Goal: Transaction & Acquisition: Purchase product/service

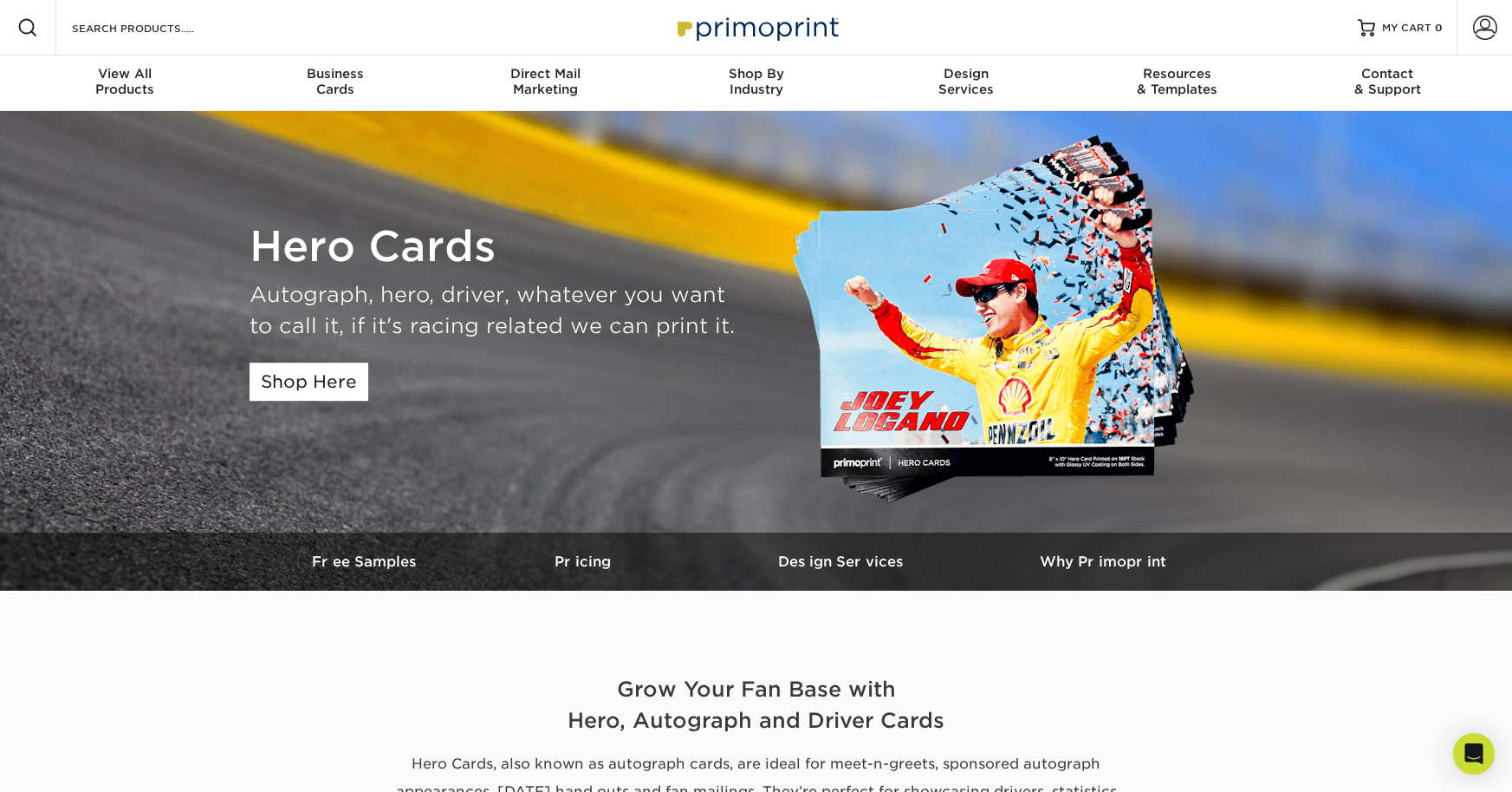
click at [1067, 674] on h2 "Grow Your Fan Base with Hero, Autograph and Driver Cards" at bounding box center [756, 705] width 1014 height 63
click at [956, 318] on img at bounding box center [1003, 321] width 424 height 379
click at [389, 563] on h3 "Free Samples" at bounding box center [366, 561] width 173 height 17
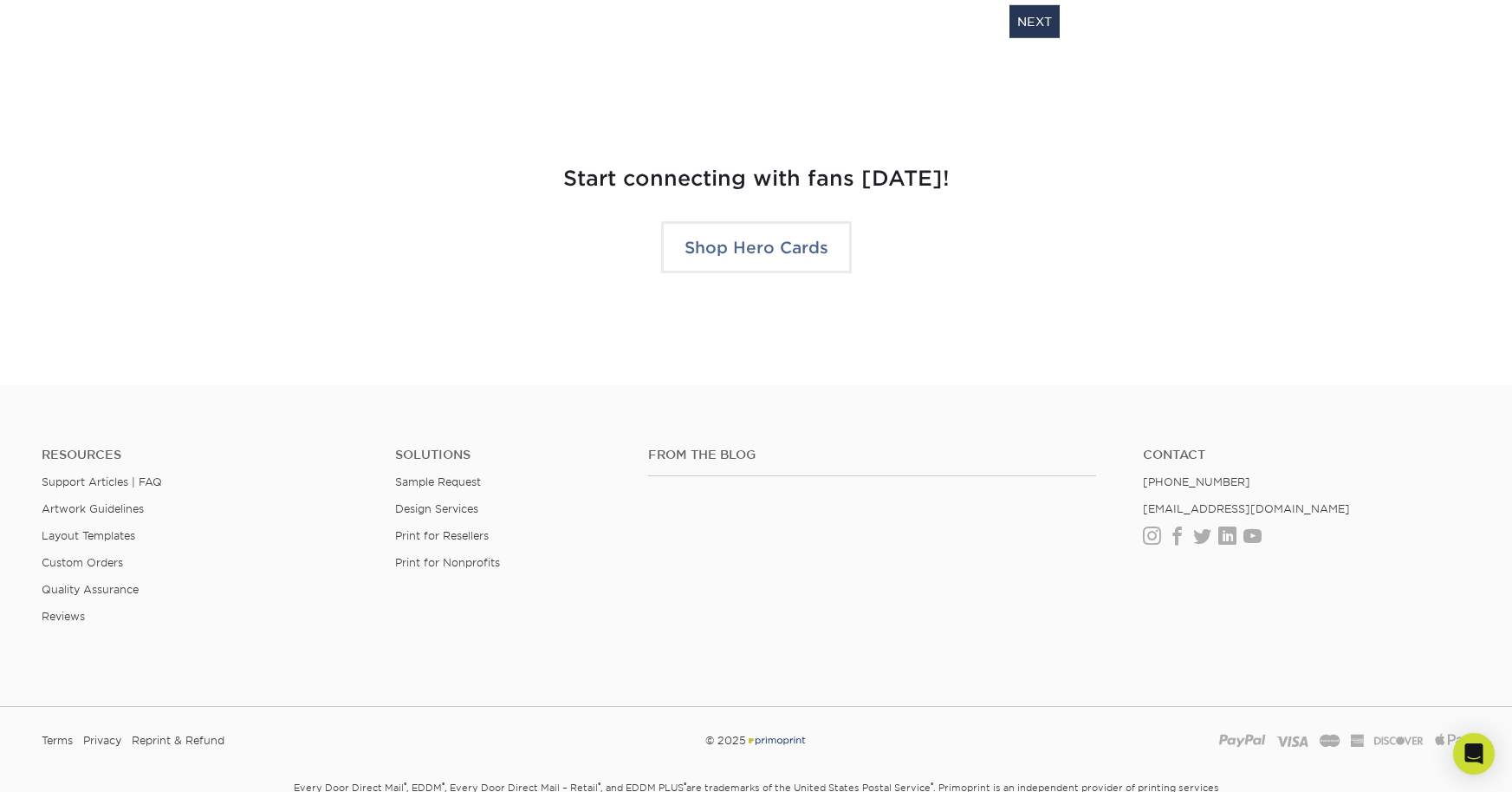
scroll to position [3854, 0]
click at [763, 255] on link "Shop Hero Cards" at bounding box center [756, 246] width 191 height 52
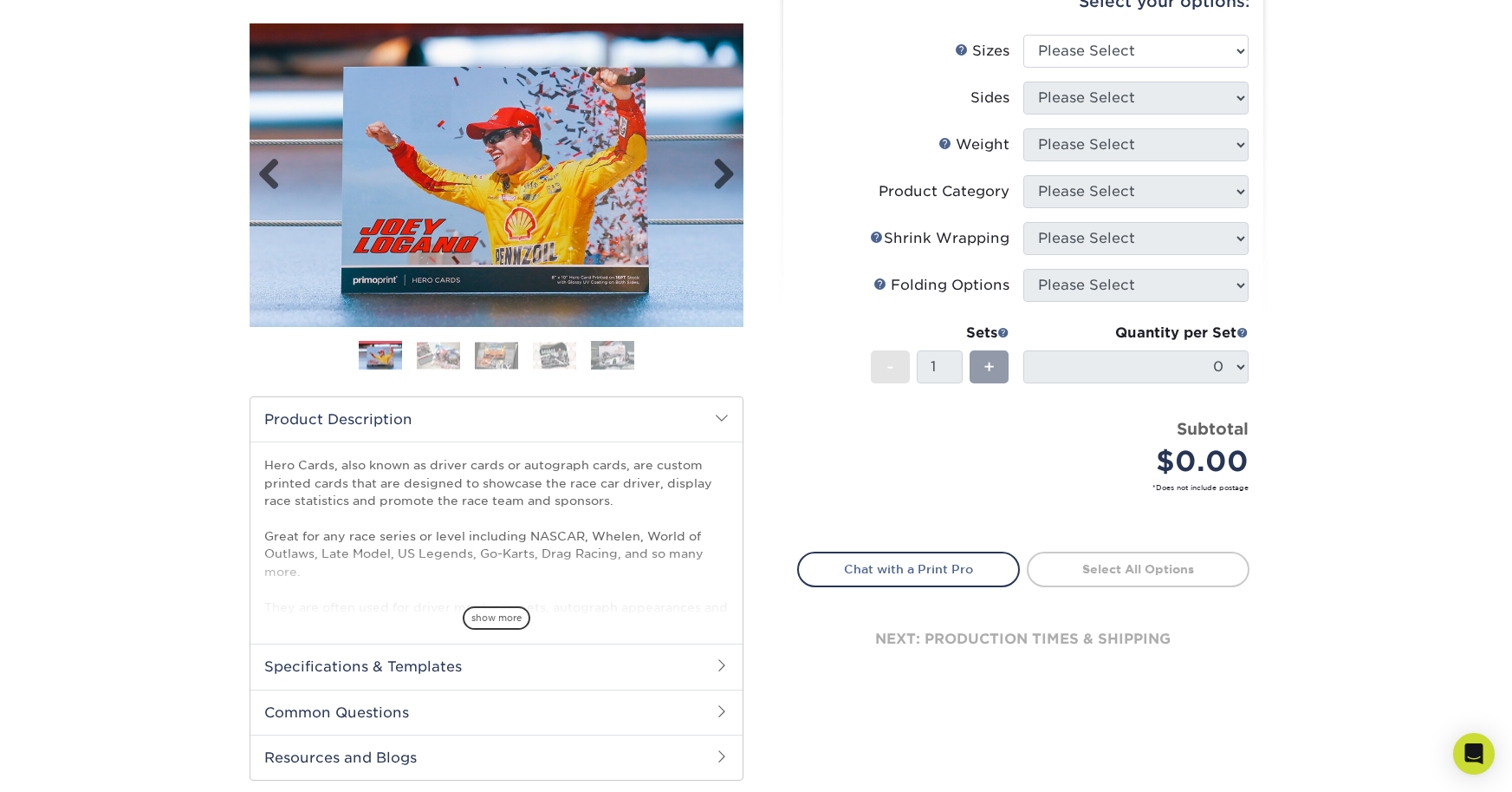
scroll to position [205, 0]
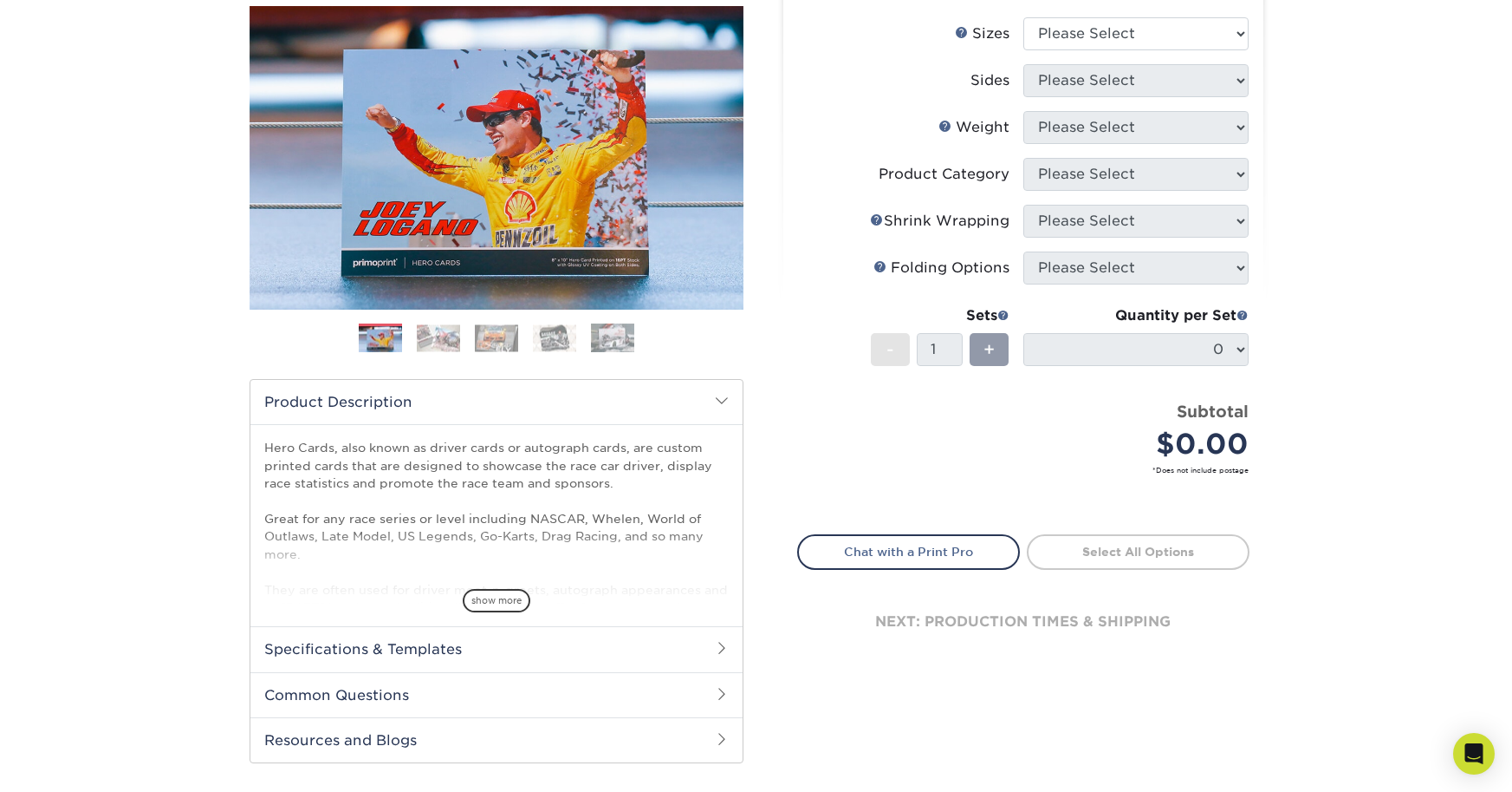
click at [438, 345] on img at bounding box center [438, 337] width 43 height 26
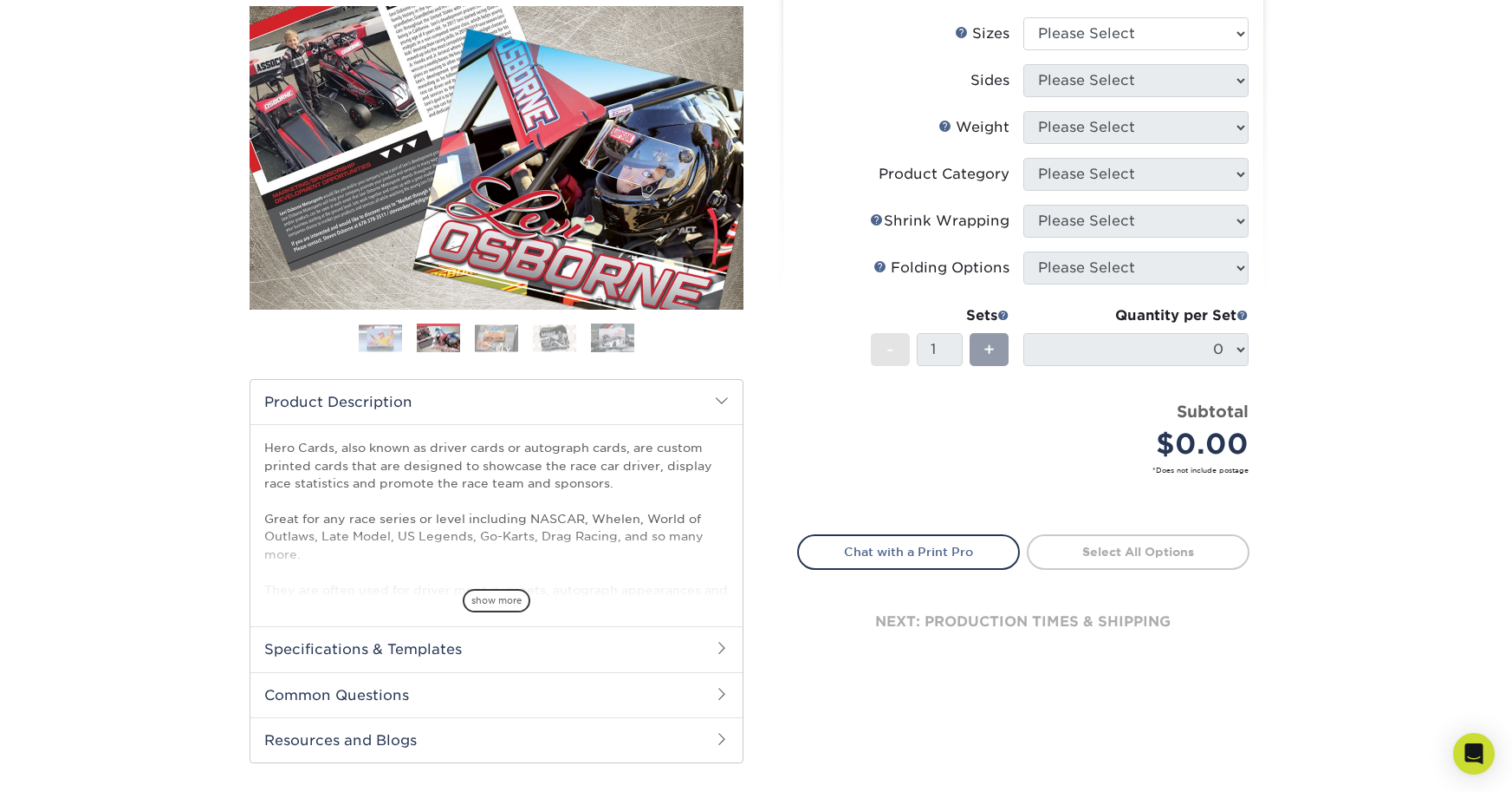
click at [493, 338] on img at bounding box center [497, 337] width 43 height 26
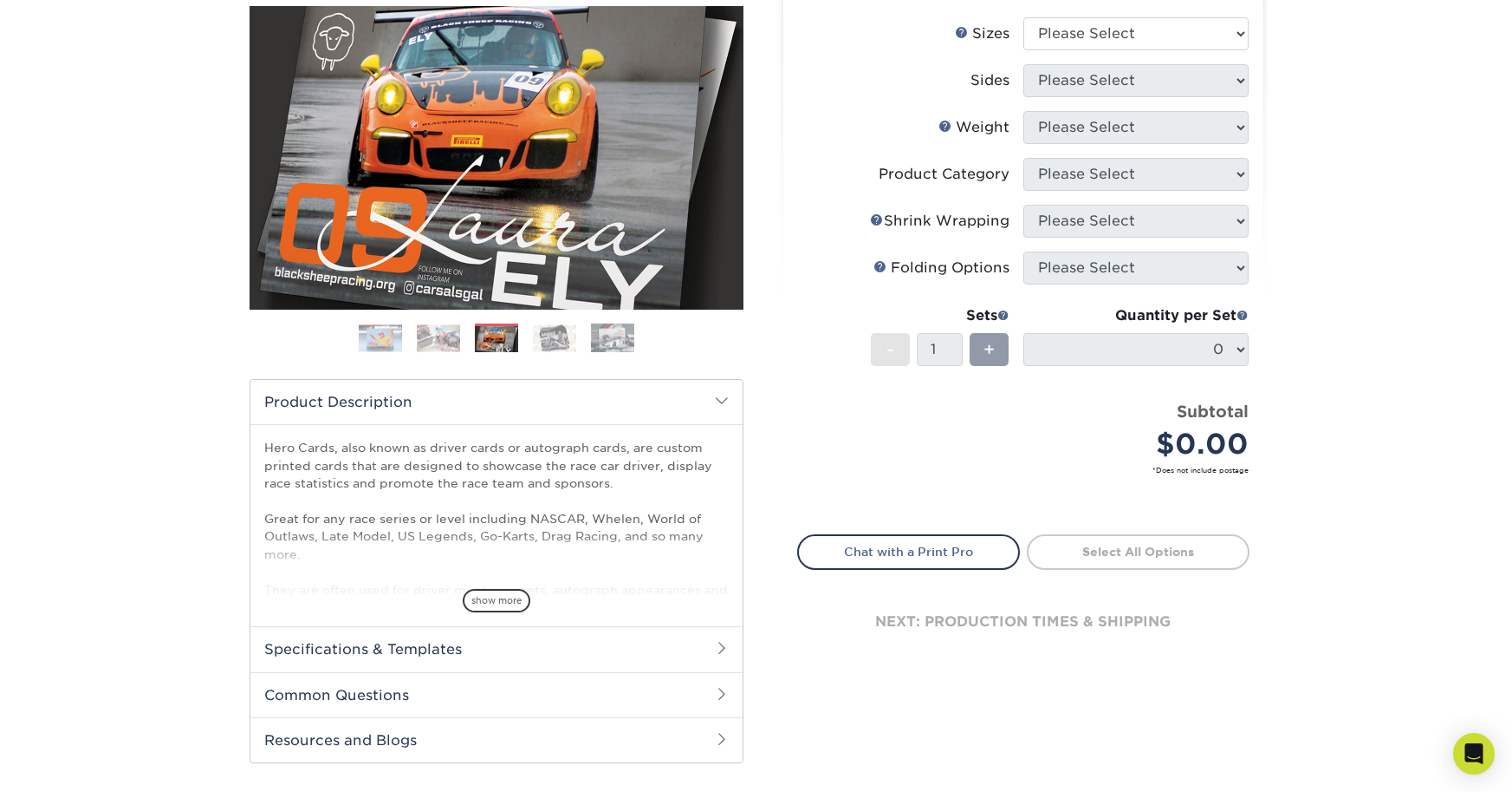
click at [559, 341] on img at bounding box center [555, 337] width 43 height 26
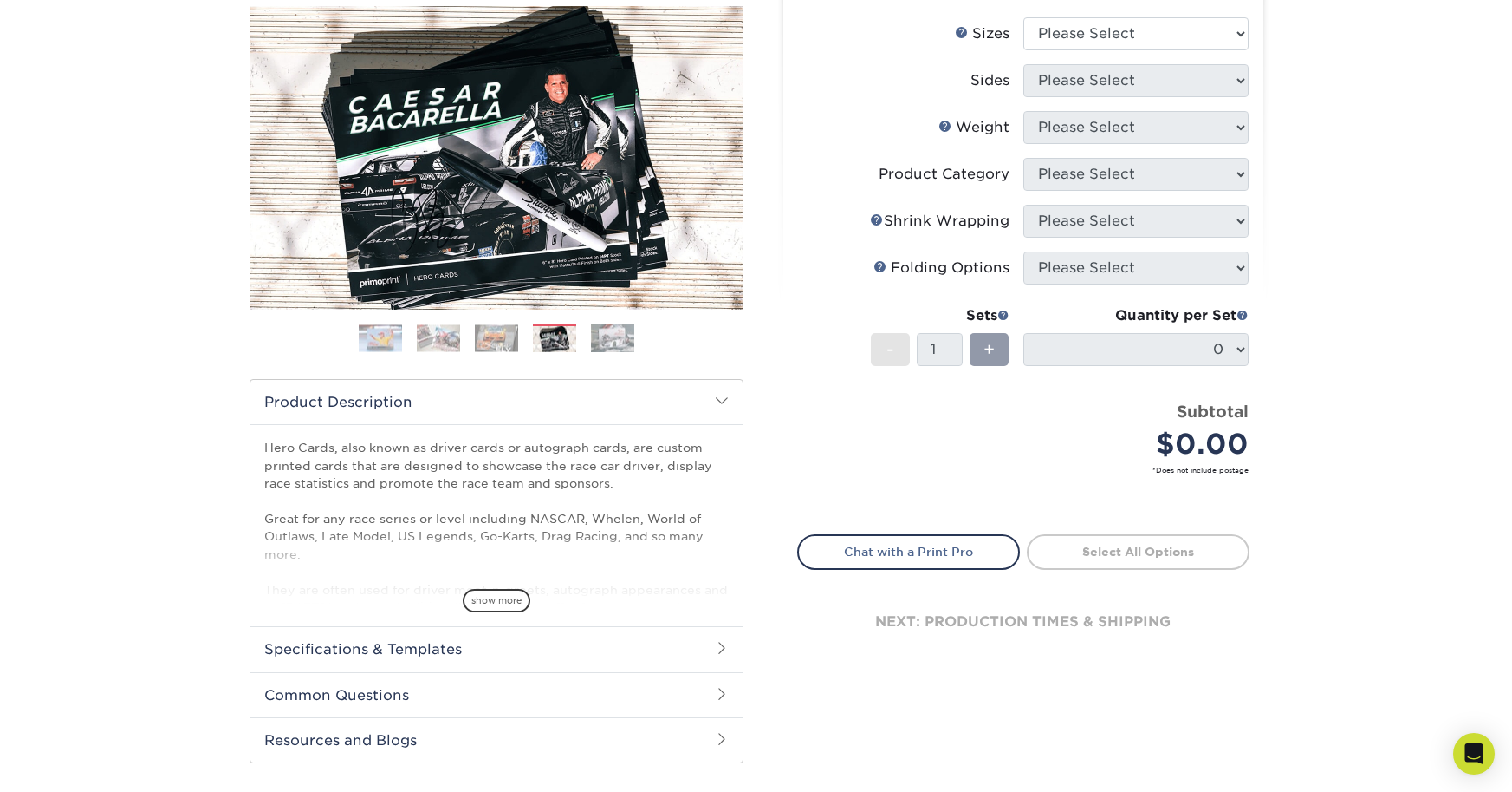
click at [610, 341] on img at bounding box center [612, 337] width 43 height 30
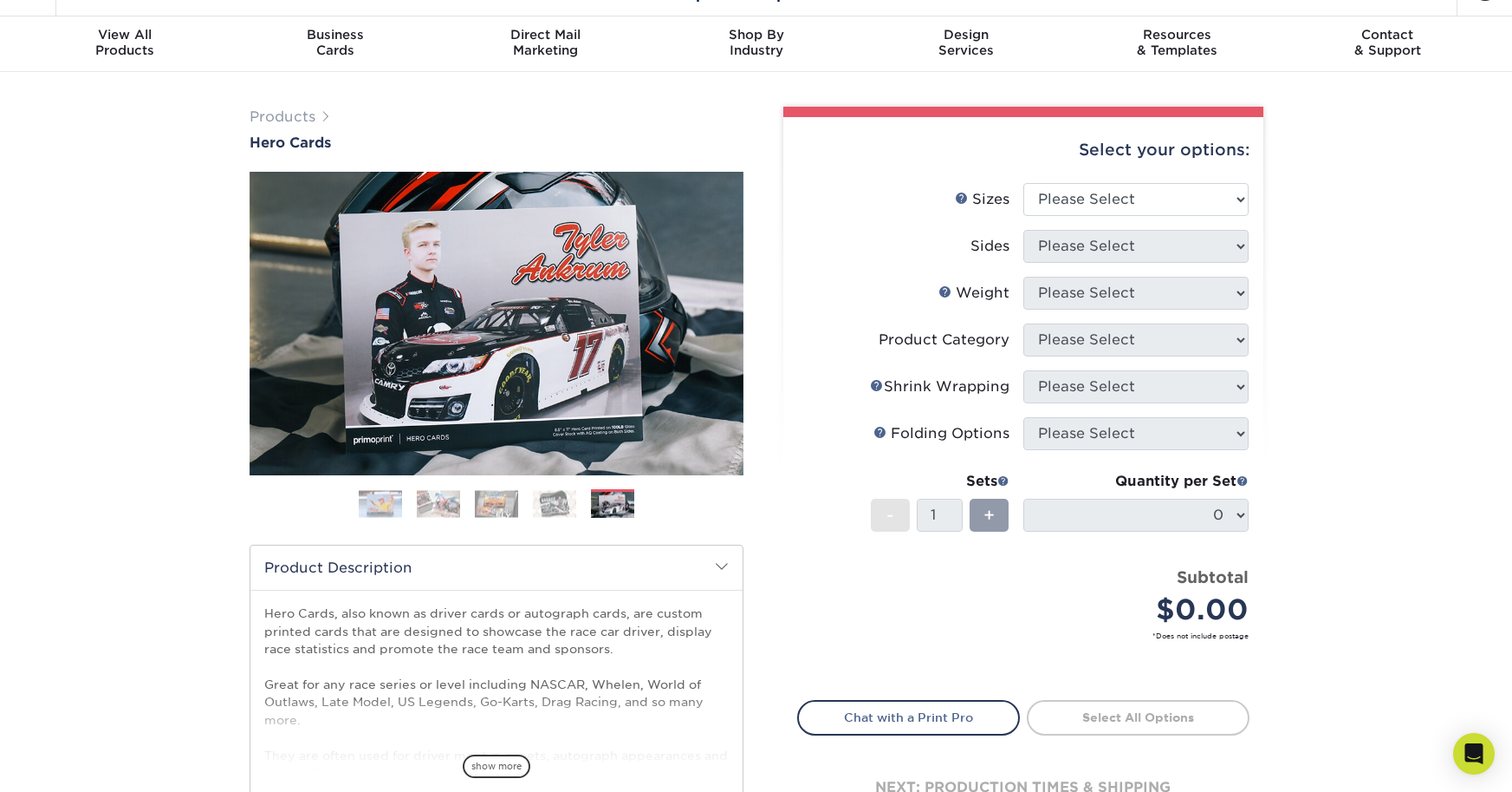
scroll to position [44, 0]
click at [383, 509] on img at bounding box center [380, 504] width 43 height 26
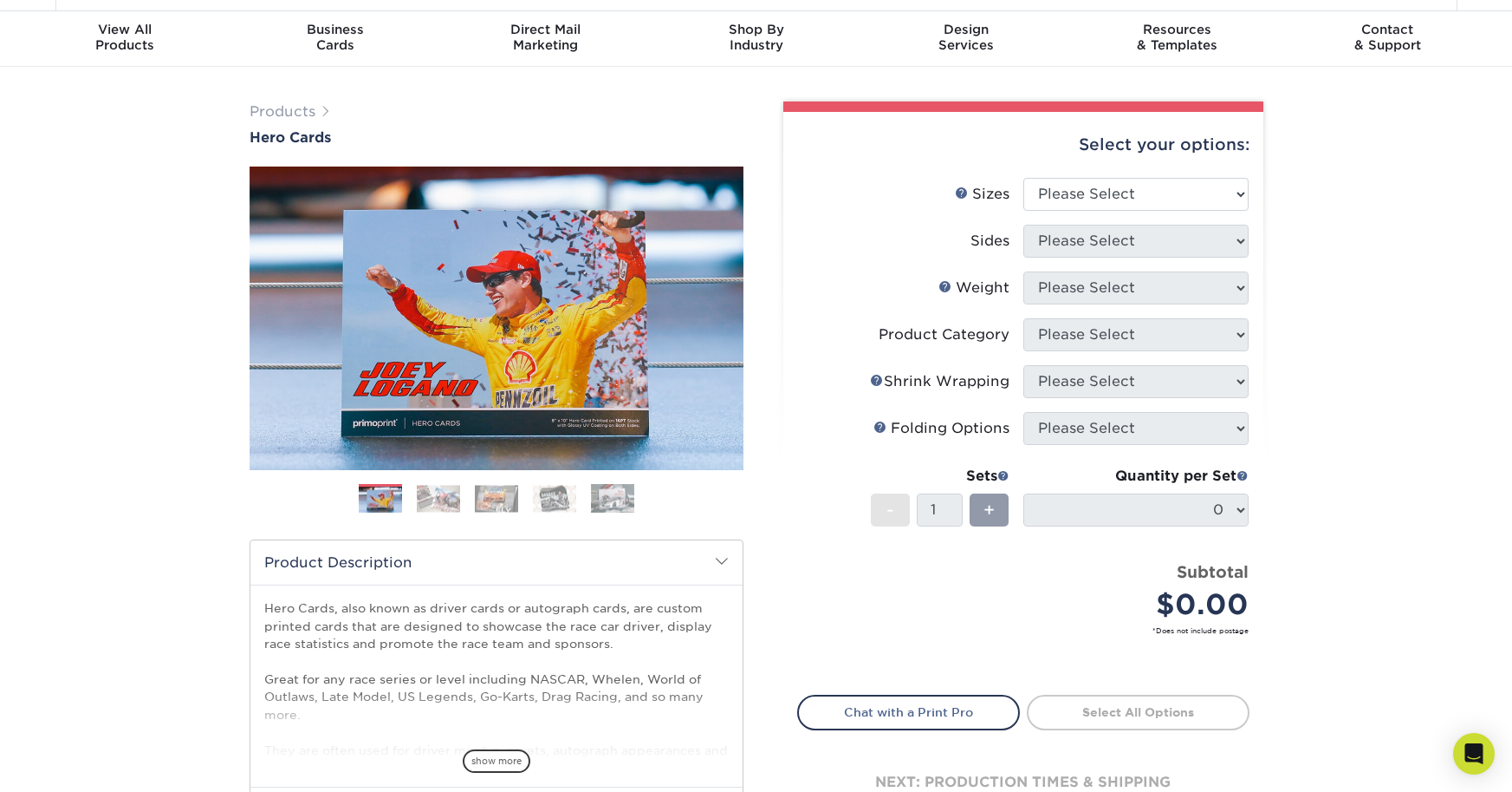
click at [435, 500] on img at bounding box center [438, 497] width 43 height 26
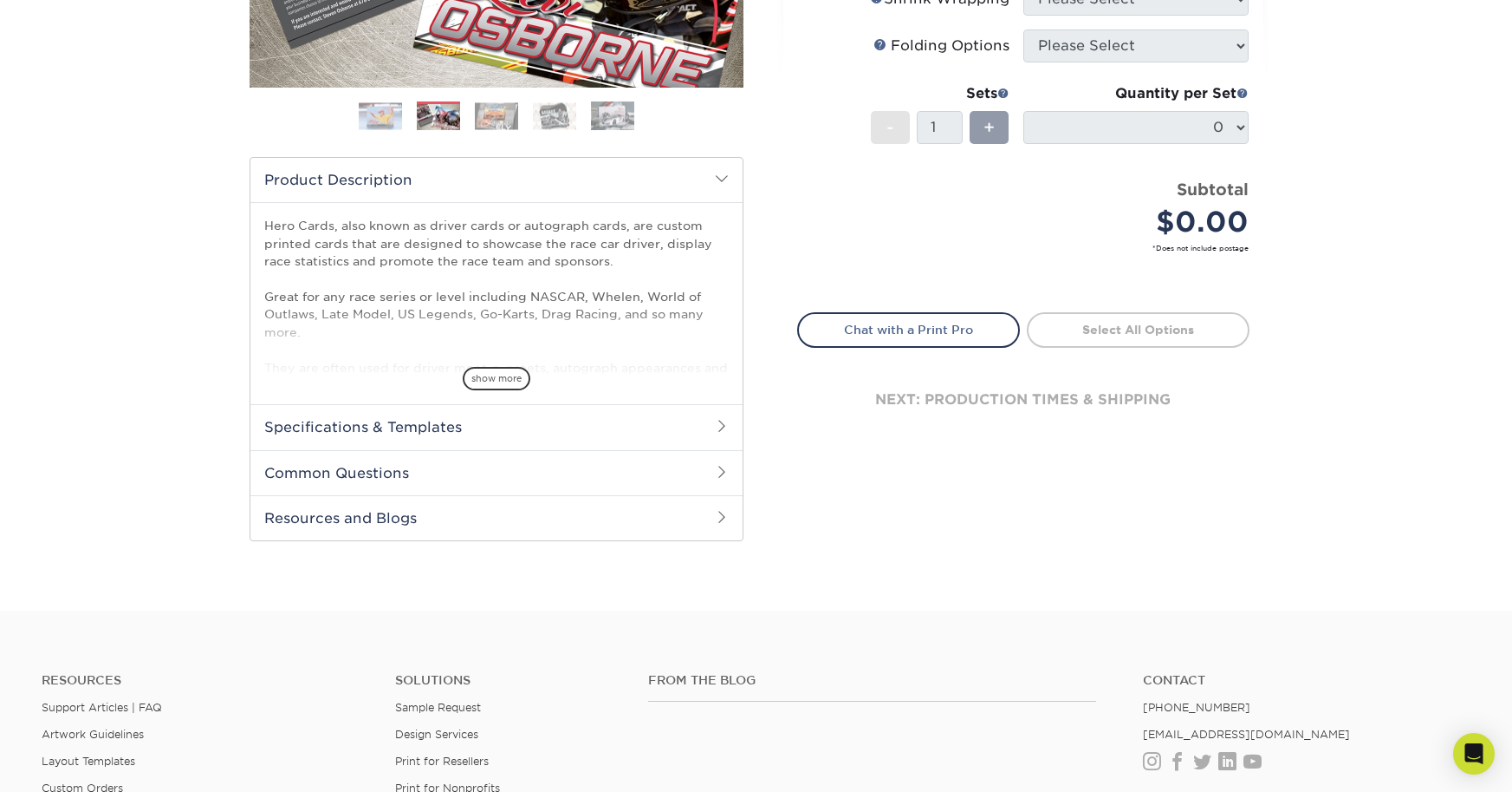
scroll to position [428, 0]
click at [497, 377] on span "show more" at bounding box center [496, 376] width 68 height 24
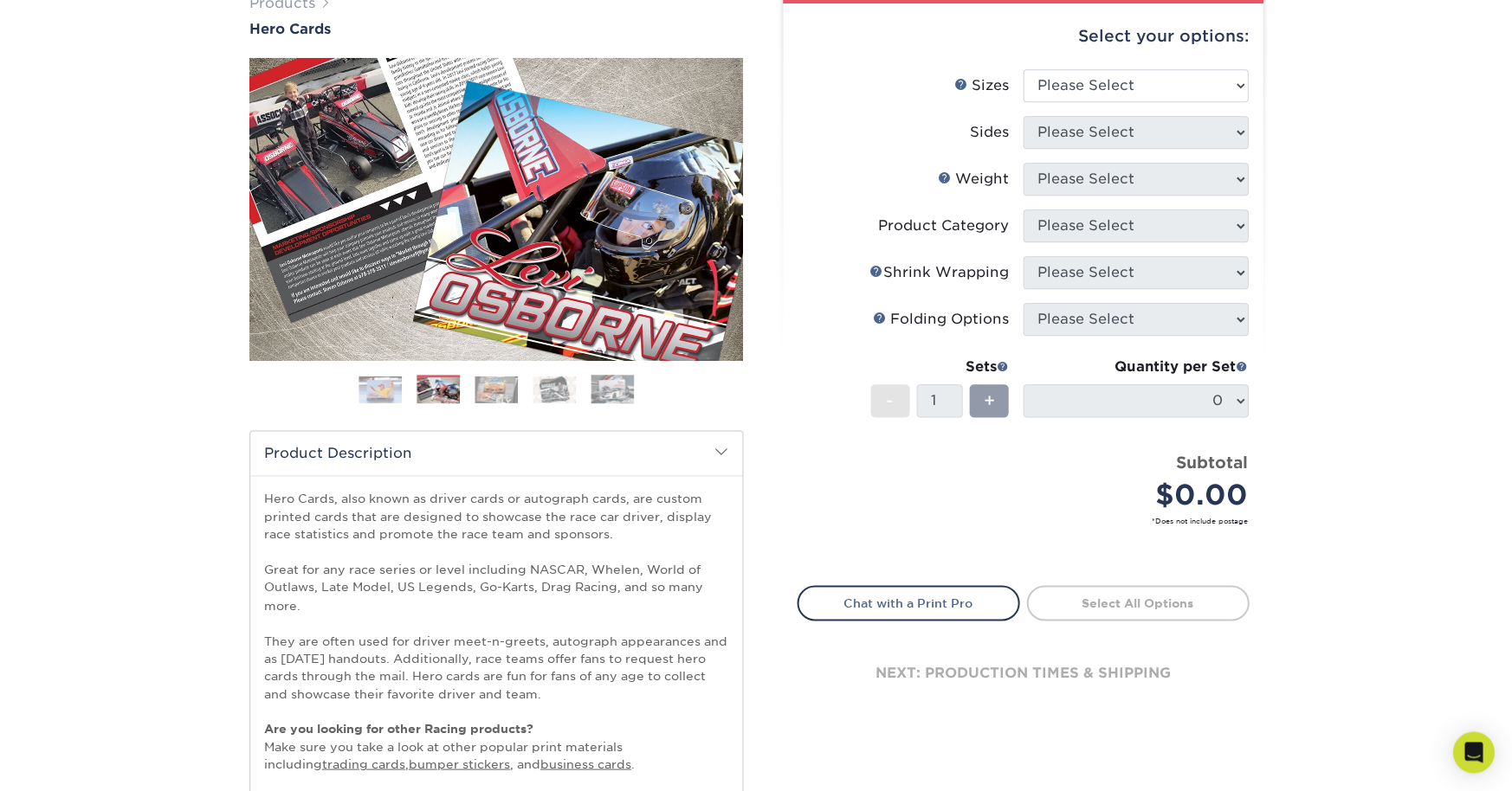
scroll to position [0, 0]
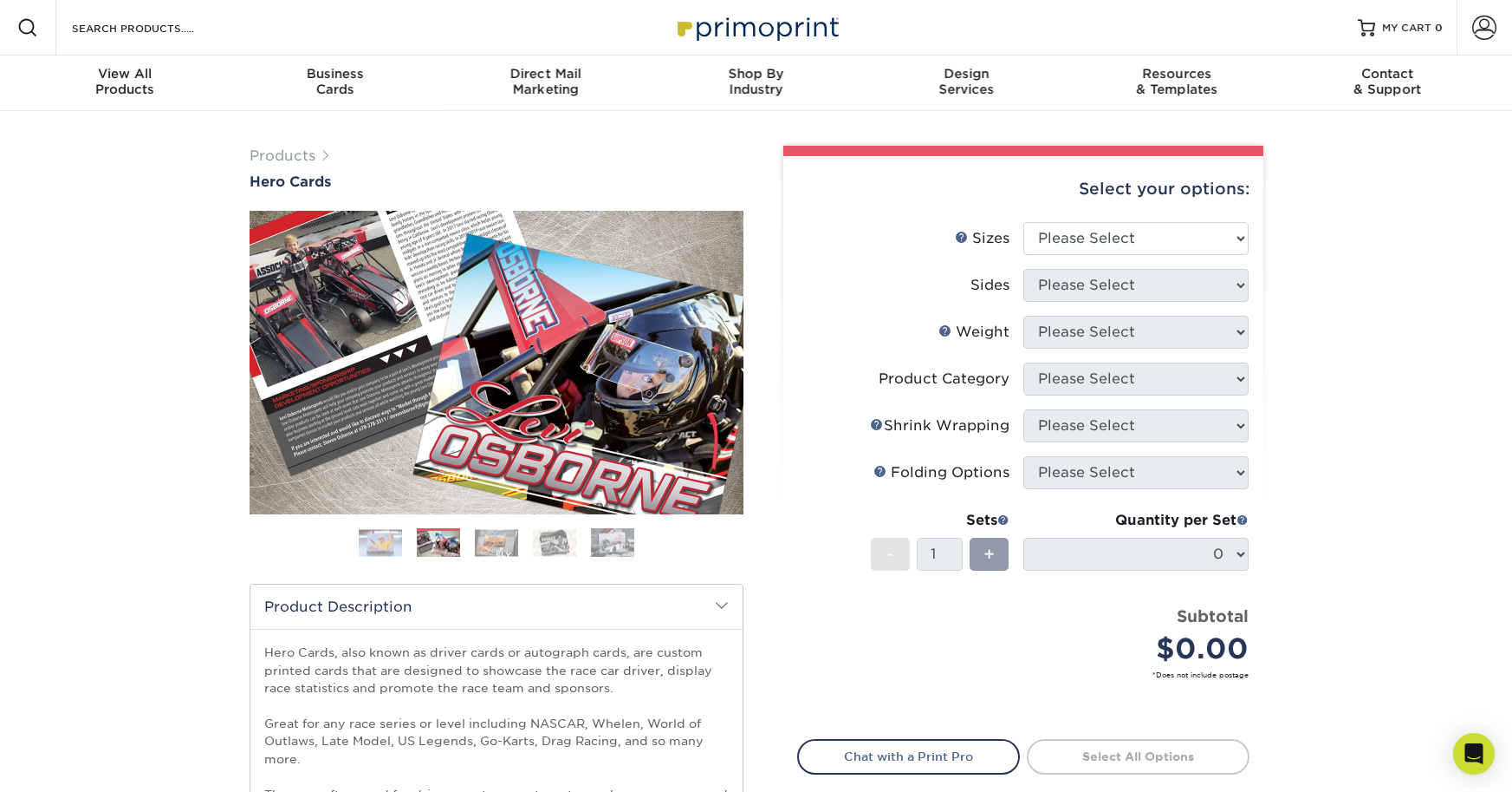
click at [383, 542] on img at bounding box center [380, 542] width 43 height 26
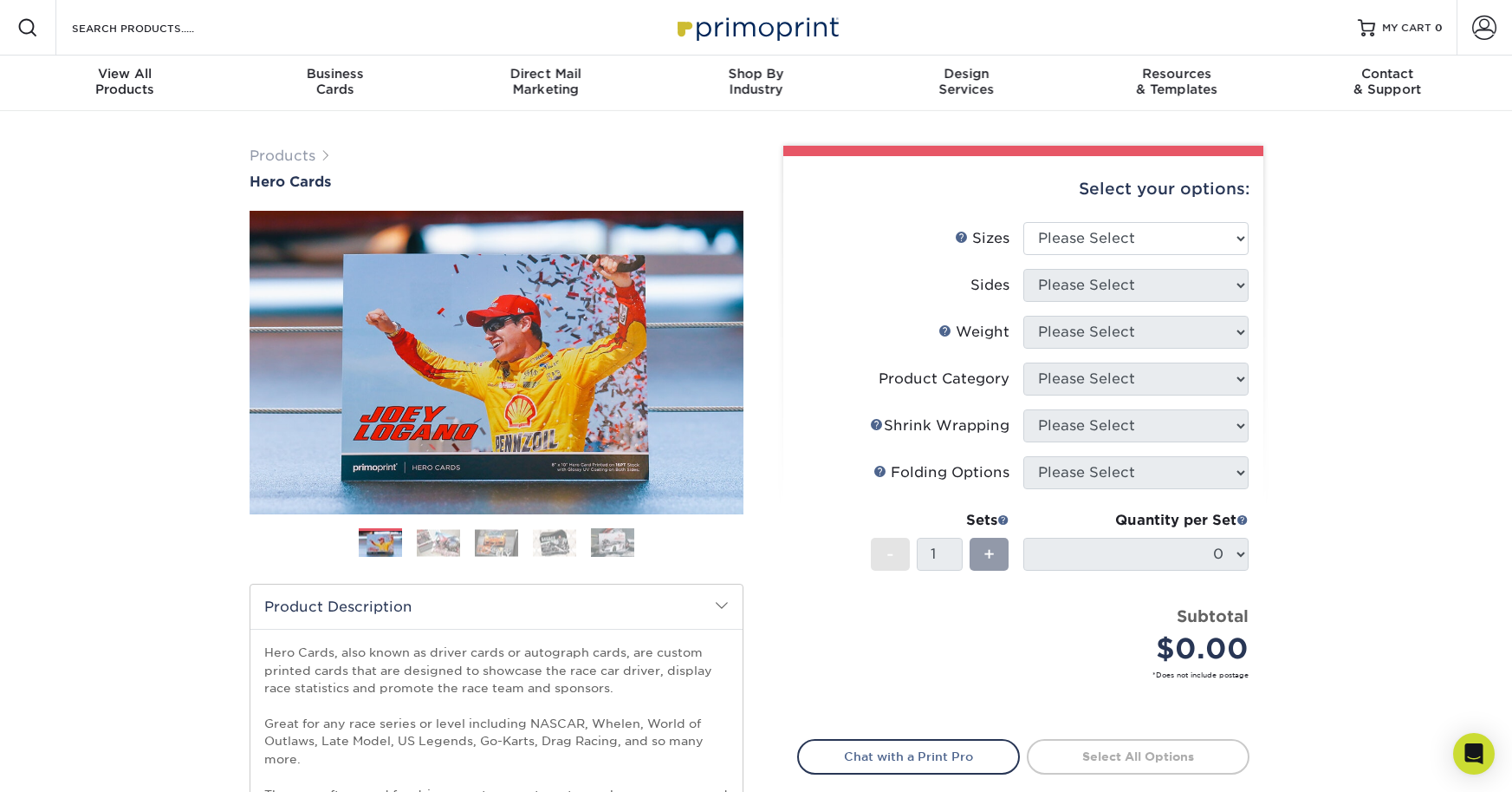
click at [430, 536] on img at bounding box center [438, 542] width 43 height 26
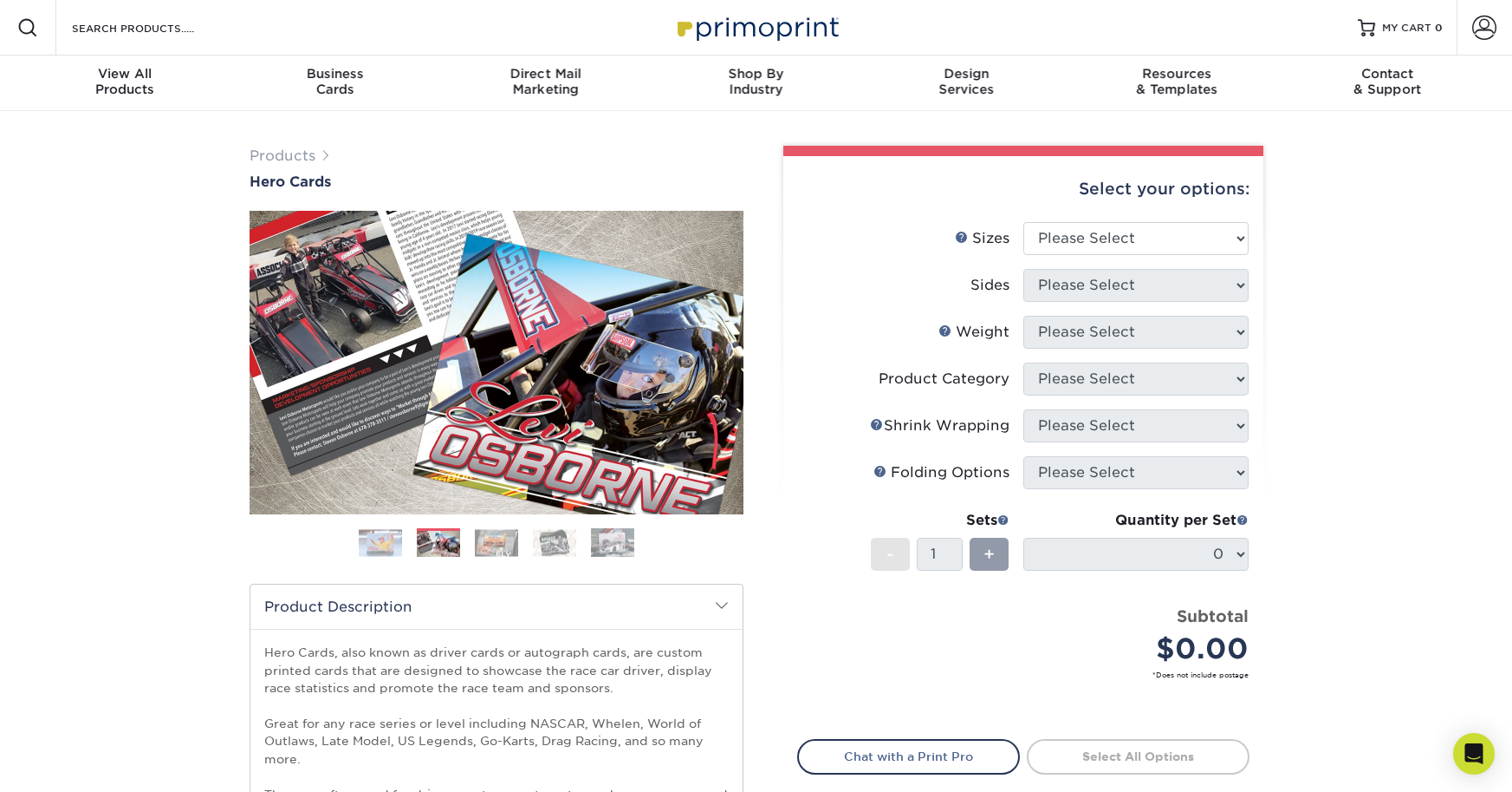
click at [492, 548] on img at bounding box center [497, 542] width 43 height 26
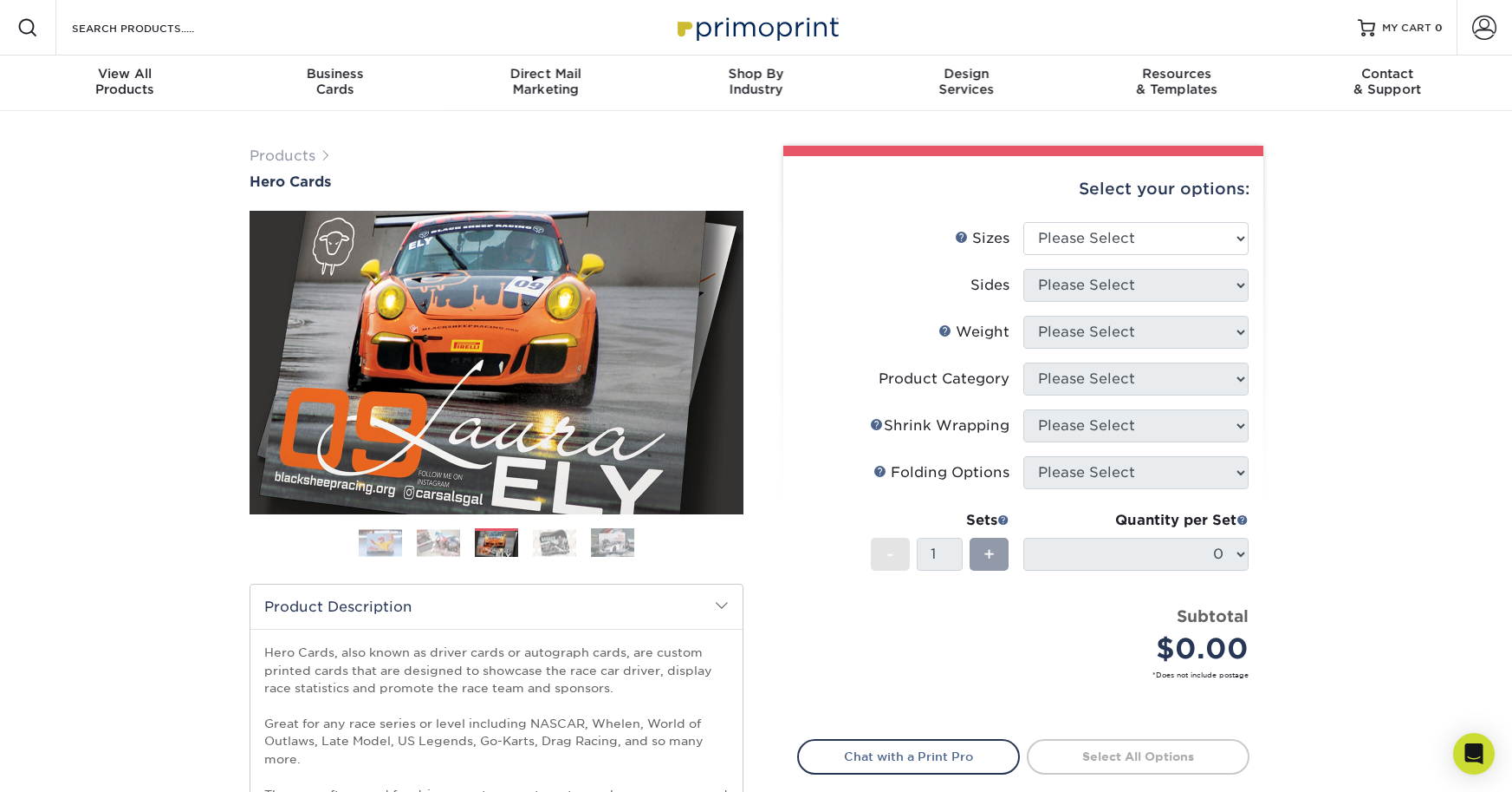
click at [549, 542] on img at bounding box center [555, 542] width 43 height 26
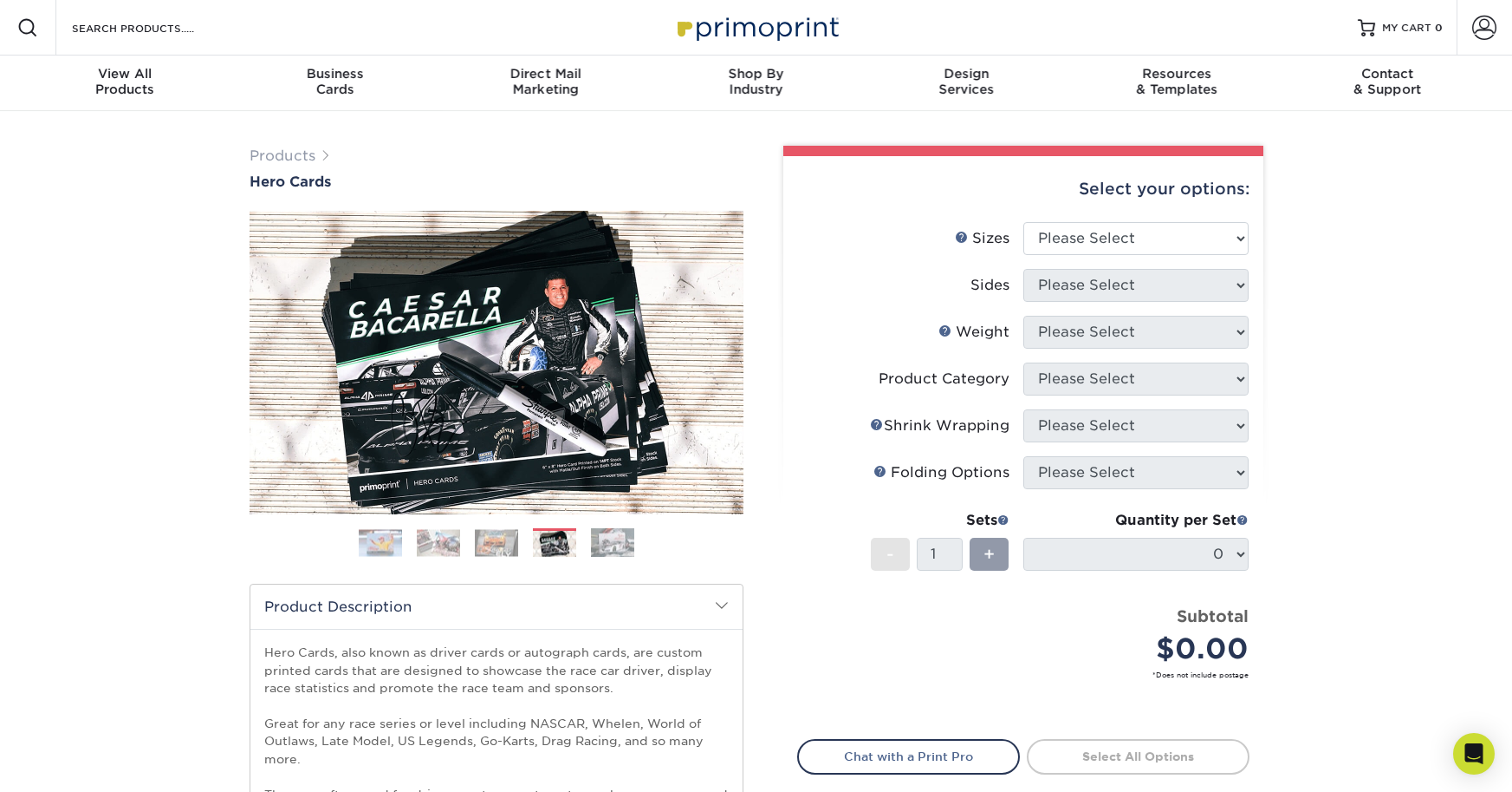
click at [490, 541] on img at bounding box center [497, 542] width 43 height 26
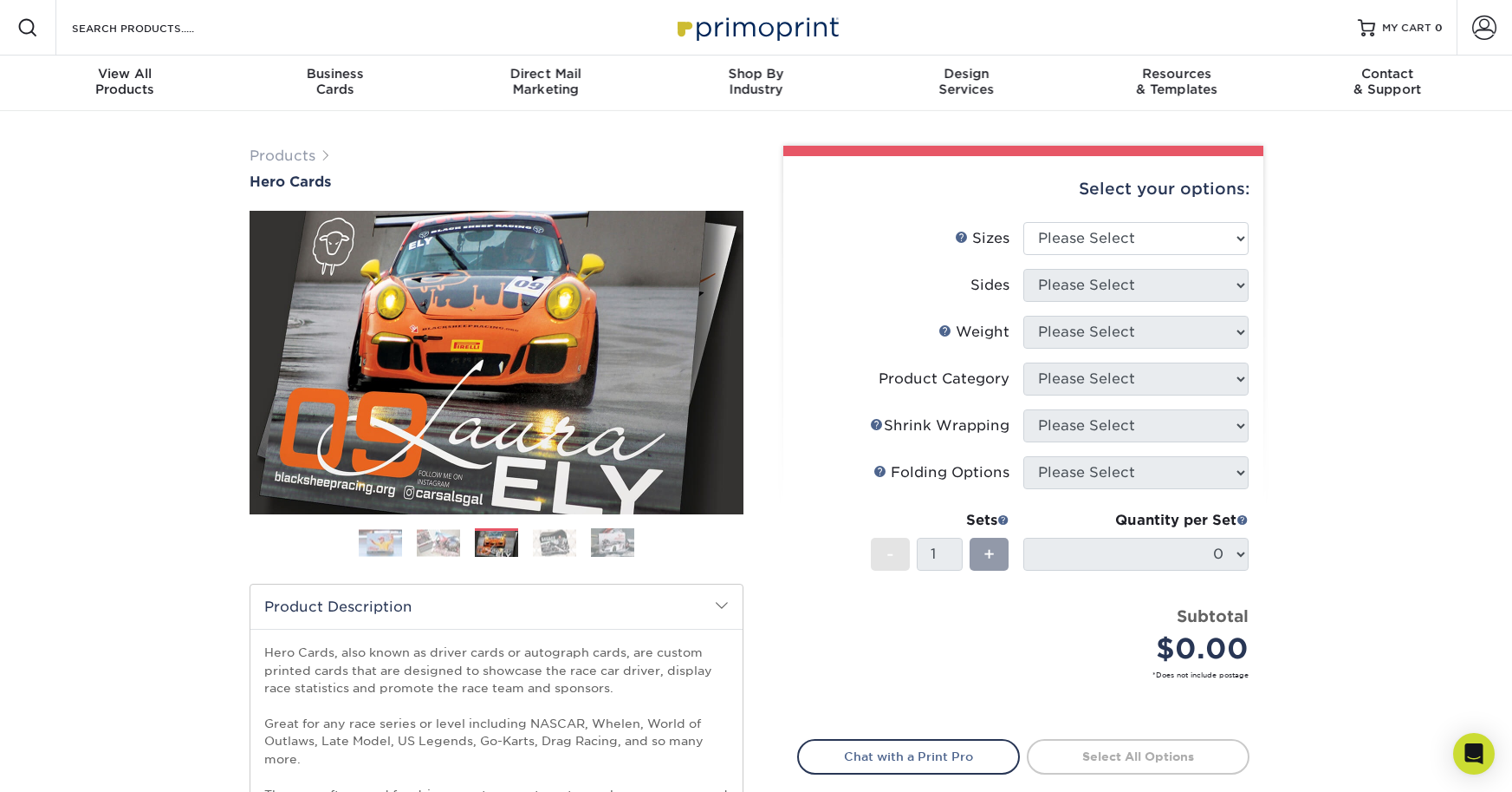
click at [391, 542] on img at bounding box center [380, 542] width 43 height 26
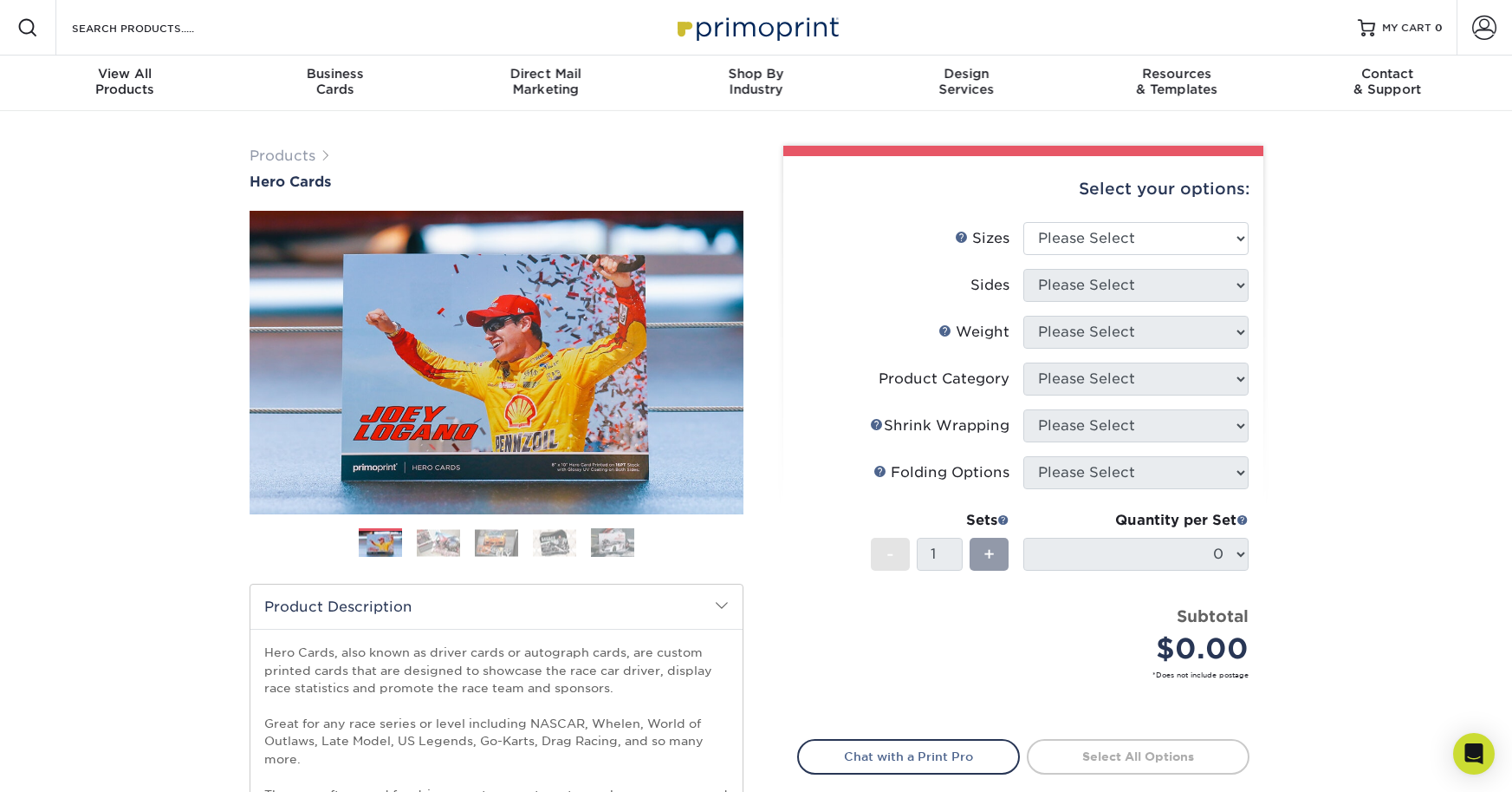
click at [424, 542] on img at bounding box center [438, 542] width 43 height 26
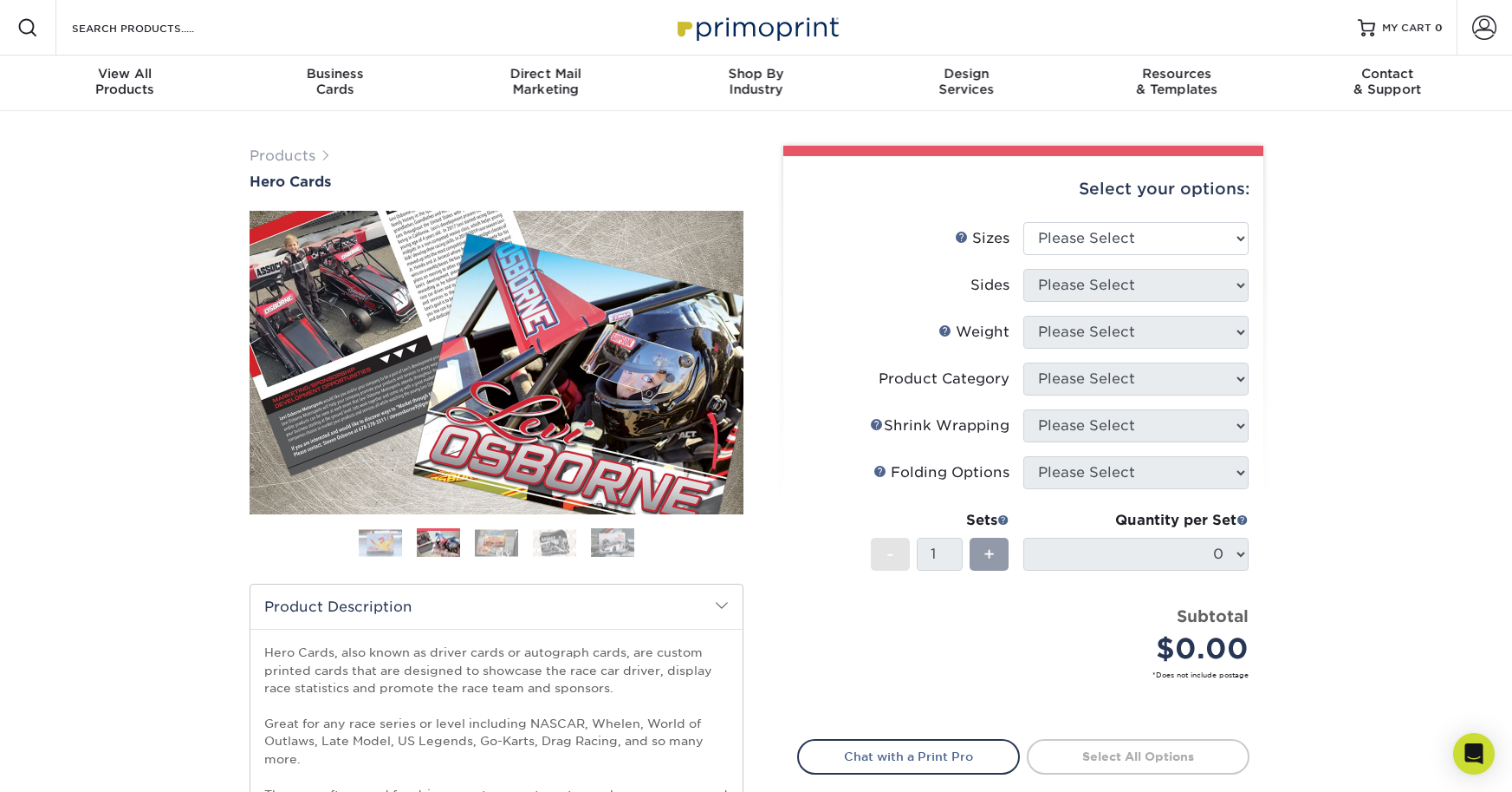
click at [491, 544] on img at bounding box center [497, 542] width 43 height 26
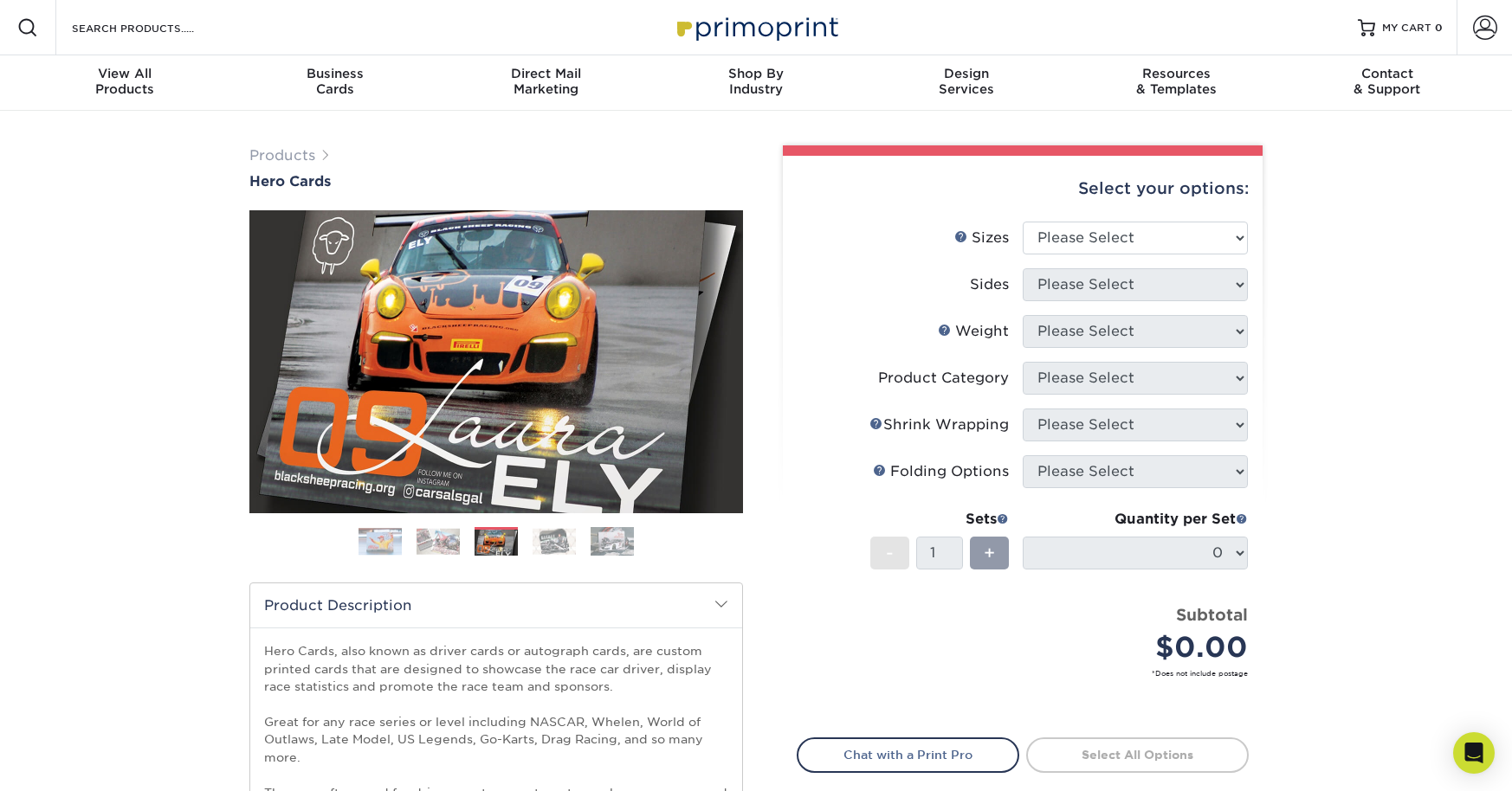
click at [552, 538] on img at bounding box center [554, 541] width 43 height 26
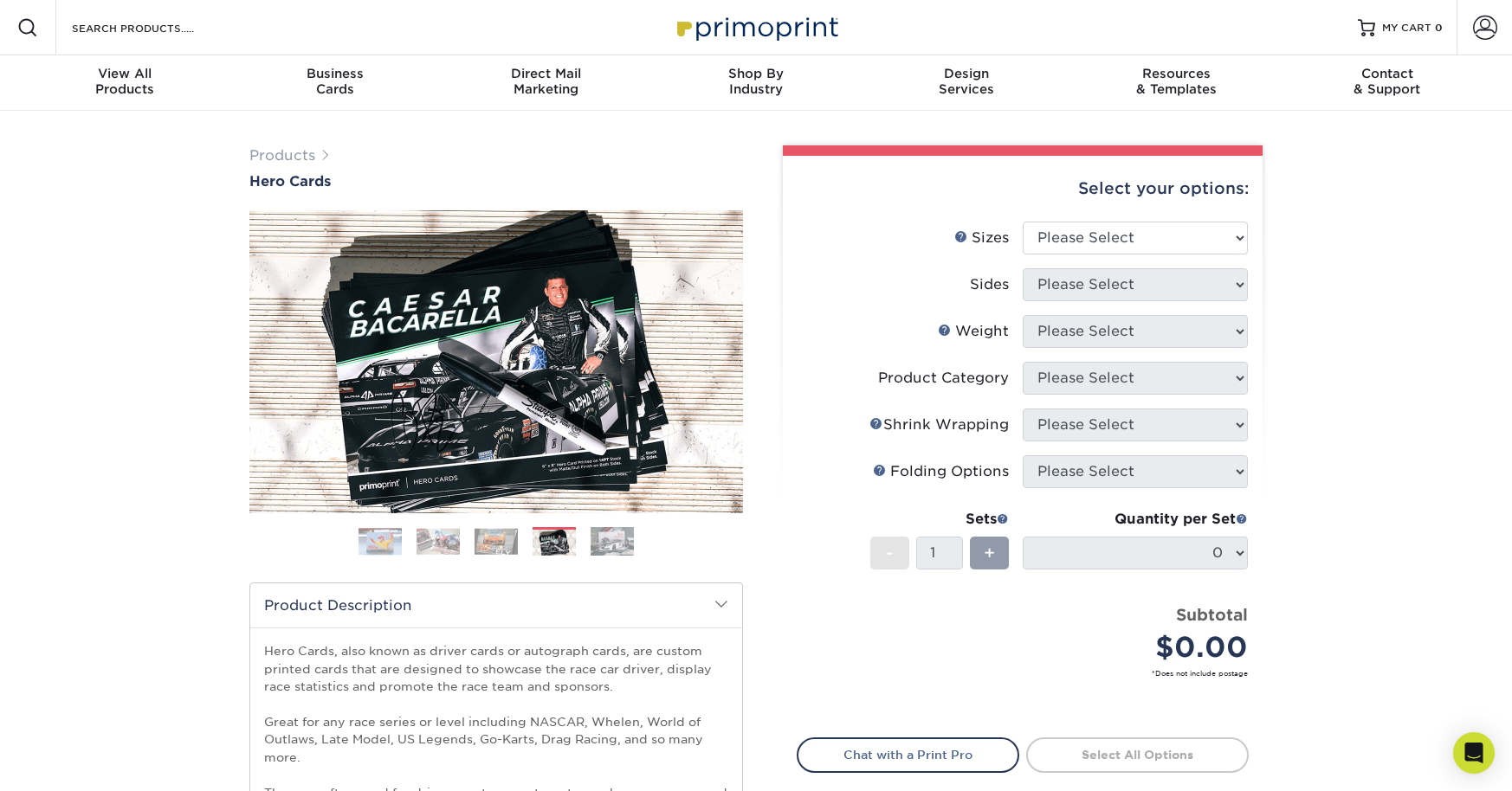
click at [429, 540] on img at bounding box center [438, 541] width 43 height 26
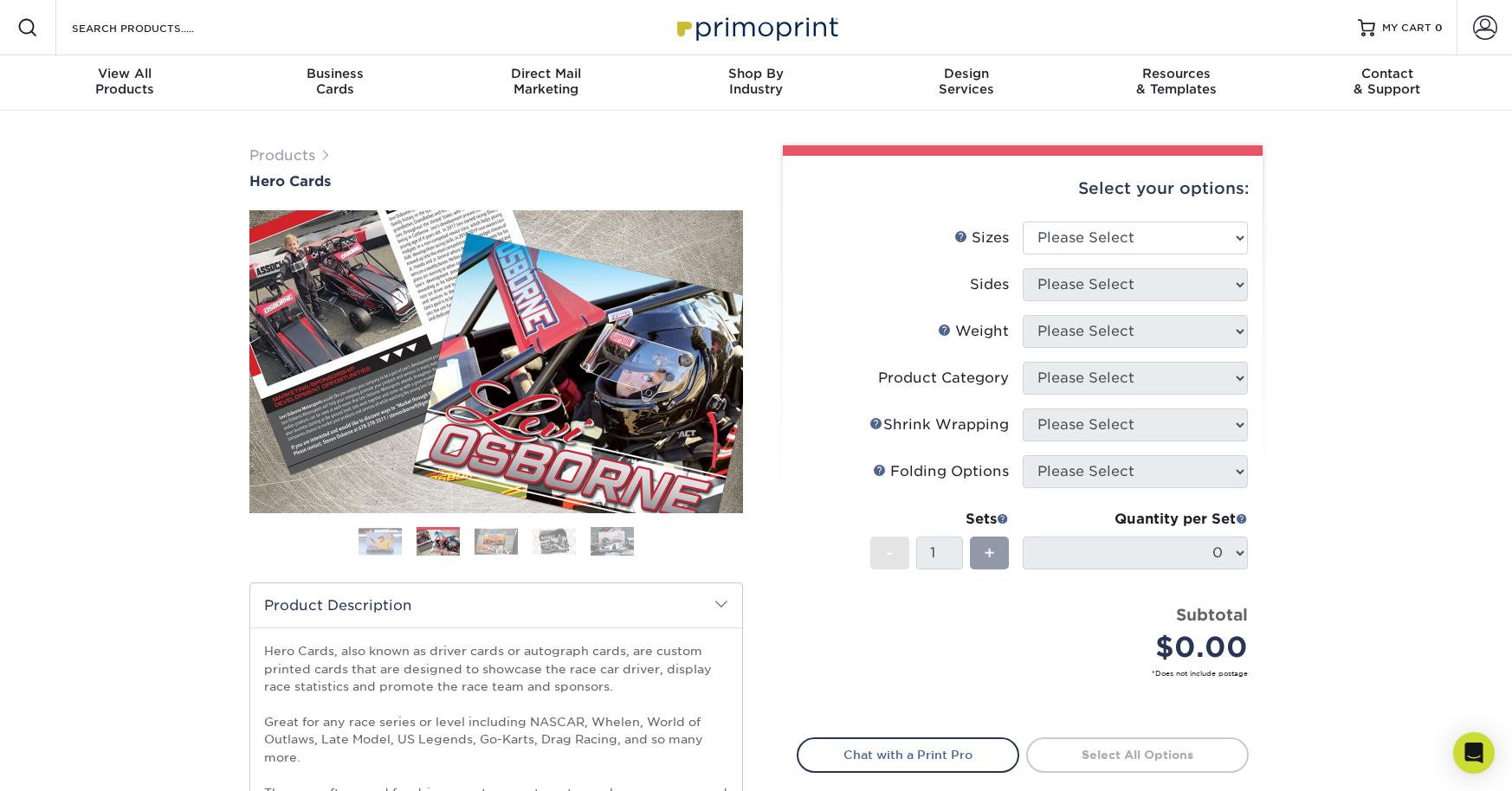
click at [553, 539] on img at bounding box center [554, 541] width 43 height 26
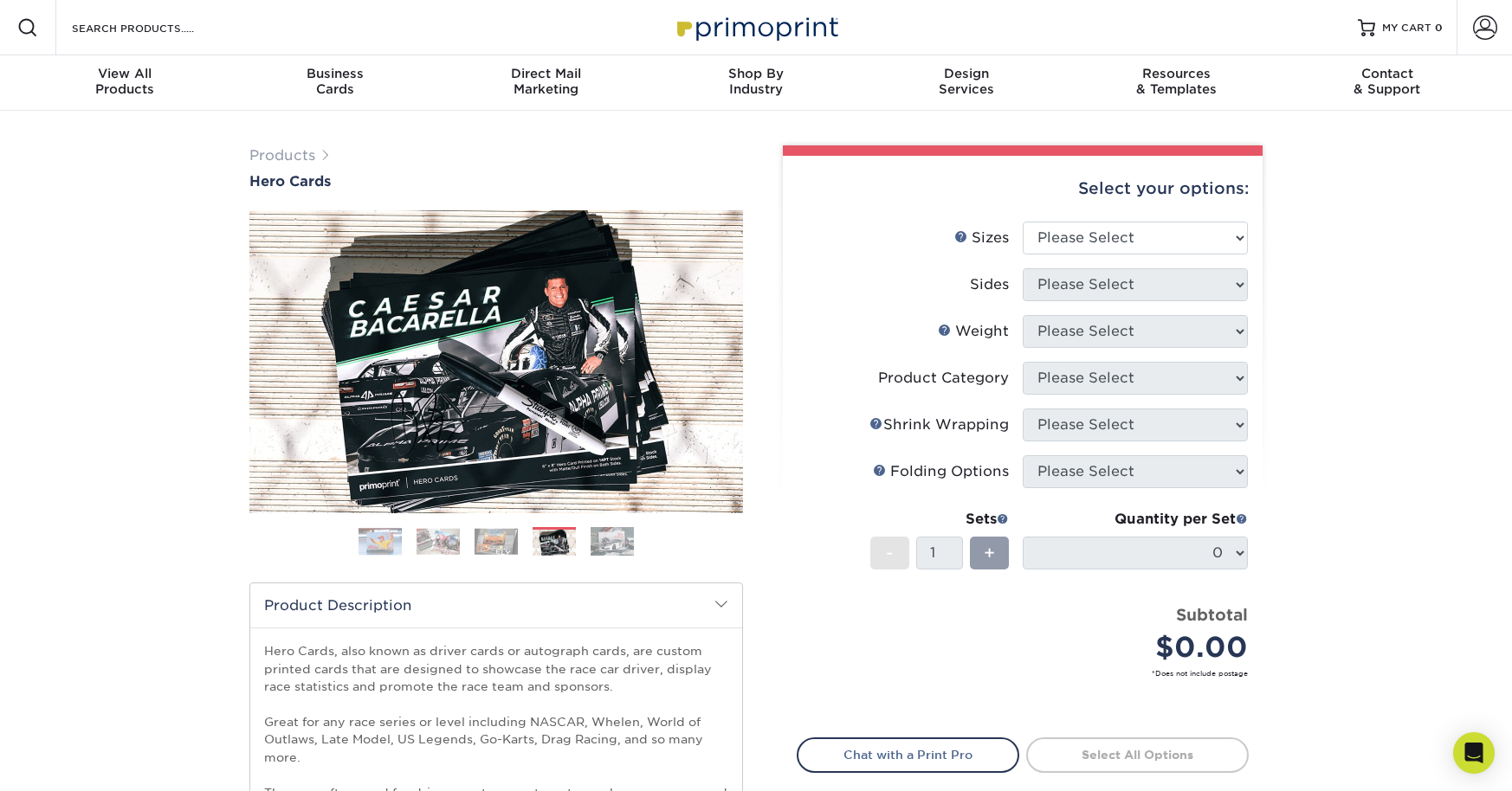
click at [601, 541] on img at bounding box center [612, 541] width 43 height 30
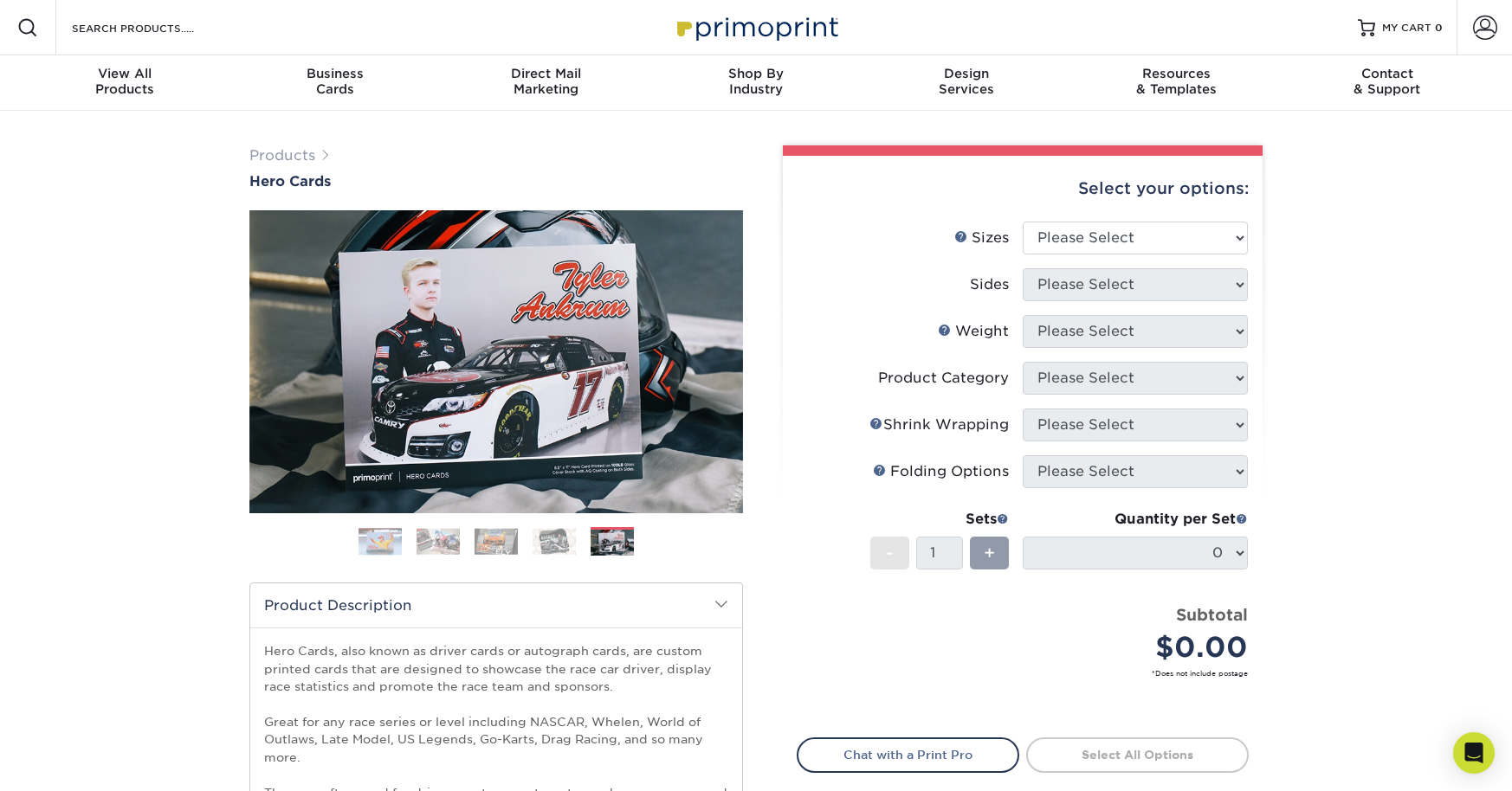
click at [435, 540] on img at bounding box center [438, 541] width 43 height 26
